Goal: Find contact information: Find contact information

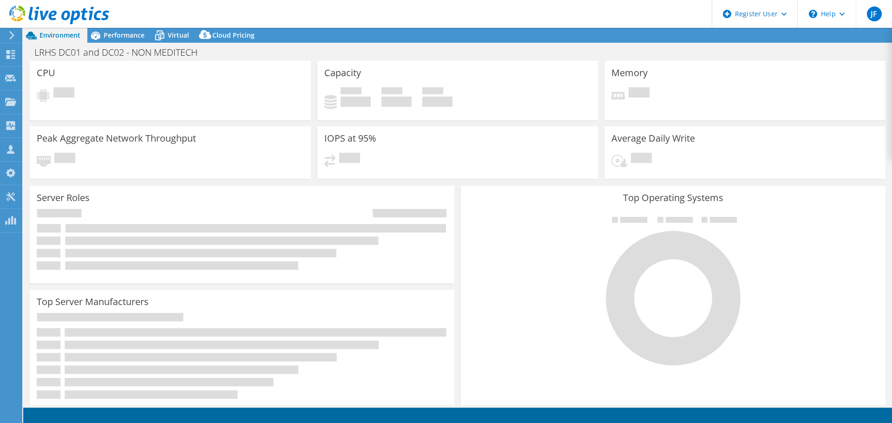
select select "USEast"
select select "USD"
select select "USEast"
select select "USD"
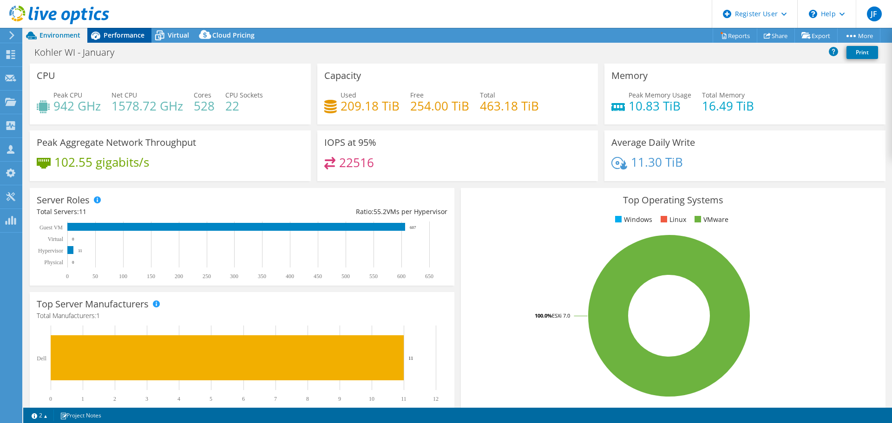
click at [129, 33] on span "Performance" at bounding box center [124, 35] width 41 height 9
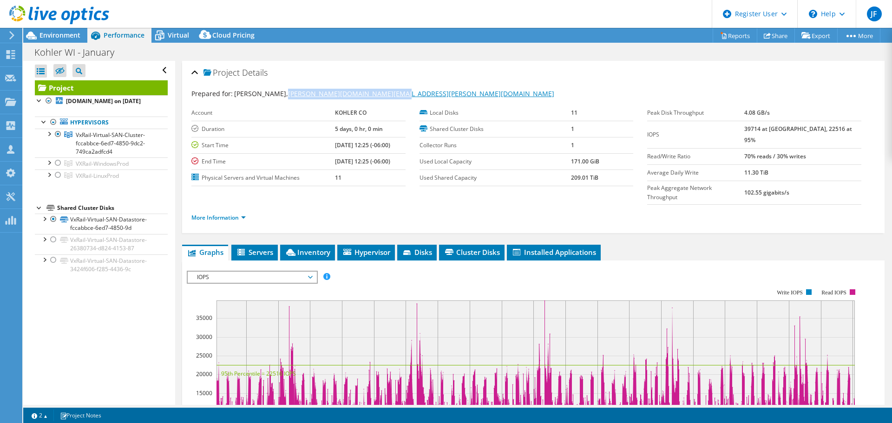
drag, startPoint x: 395, startPoint y: 94, endPoint x: 282, endPoint y: 91, distance: 112.4
click at [282, 91] on div "Prepared for: [PERSON_NAME], [PERSON_NAME][DOMAIN_NAME][EMAIL_ADDRESS][PERSON_N…" at bounding box center [533, 94] width 684 height 11
copy link "[PERSON_NAME][DOMAIN_NAME][EMAIL_ADDRESS][PERSON_NAME][DOMAIN_NAME]"
